Goal: Find specific page/section: Find specific page/section

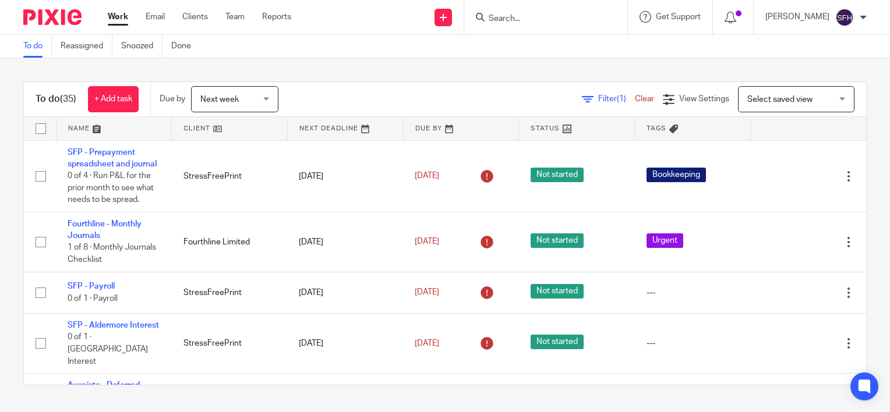
click at [540, 23] on input "Search" at bounding box center [539, 19] width 105 height 10
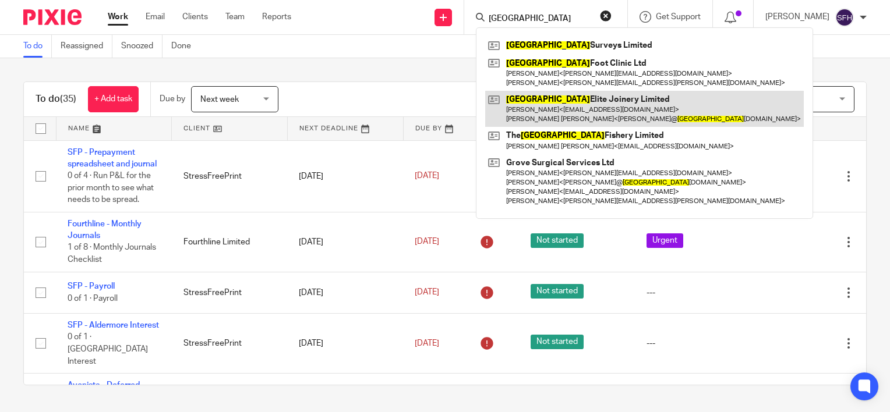
type input "[GEOGRAPHIC_DATA]"
click at [588, 111] on link at bounding box center [644, 109] width 319 height 36
